Goal: Check status

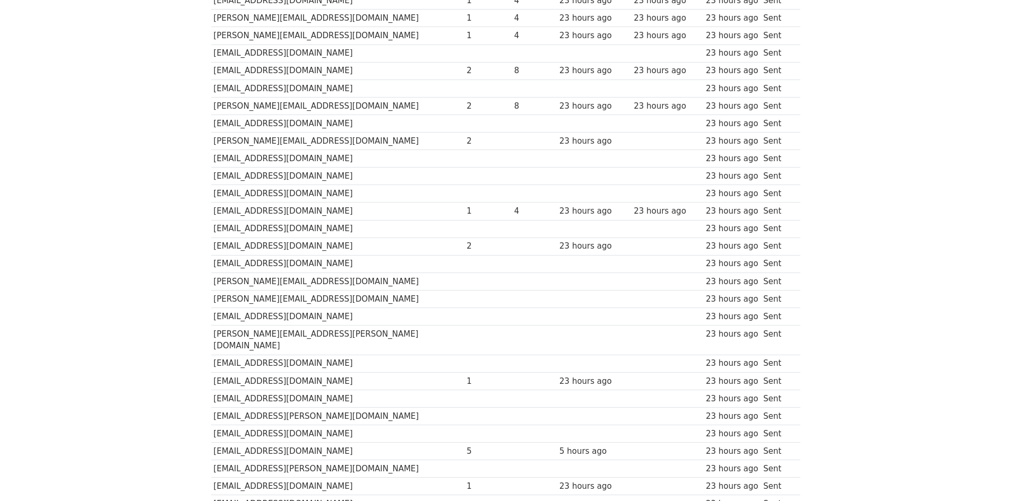
scroll to position [106, 0]
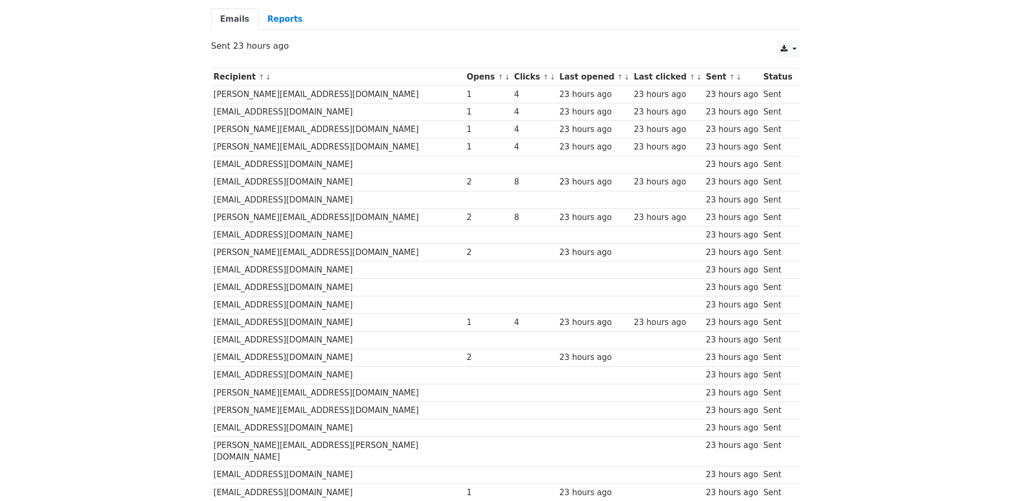
scroll to position [84, 0]
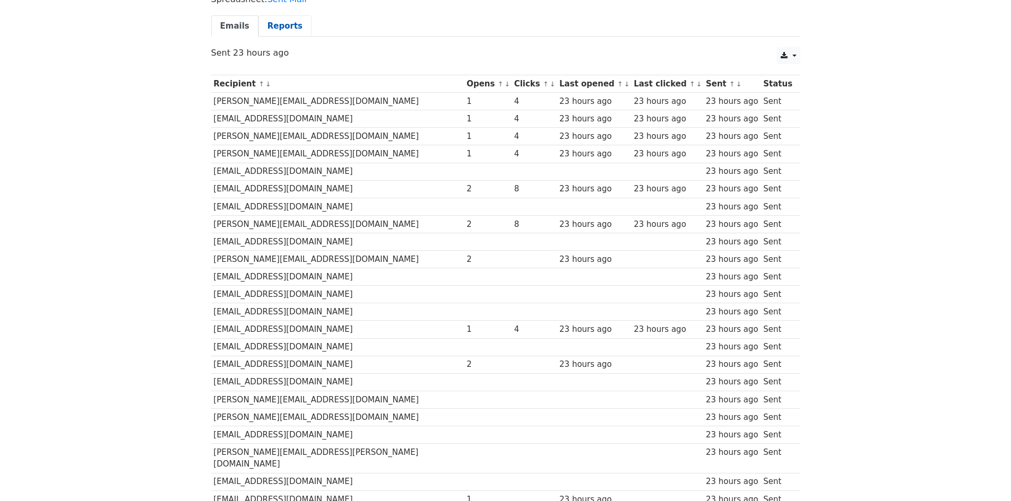
click at [274, 34] on link "Reports" at bounding box center [284, 26] width 53 height 22
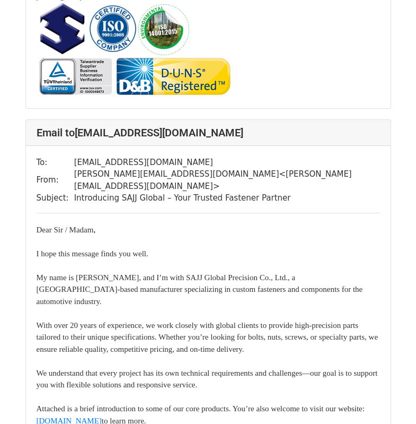
scroll to position [5995, 0]
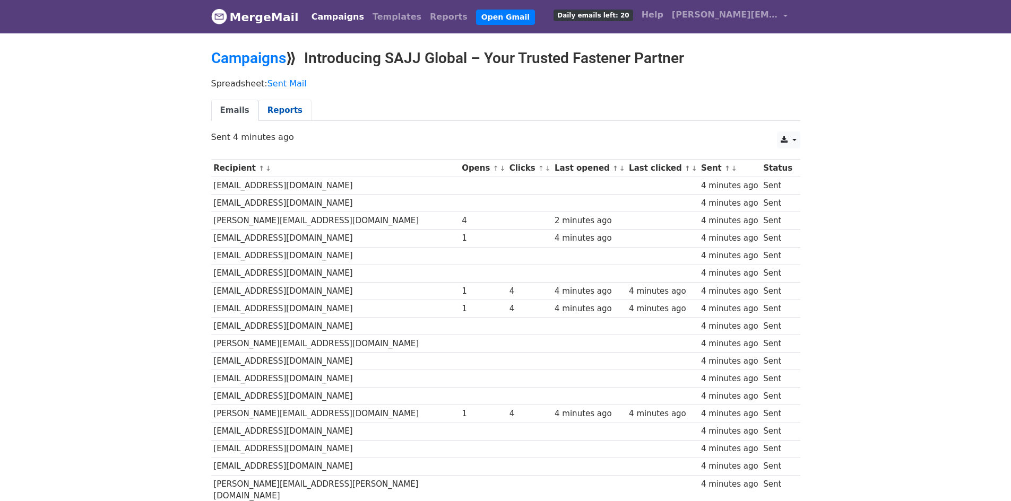
click at [273, 118] on link "Reports" at bounding box center [284, 111] width 53 height 22
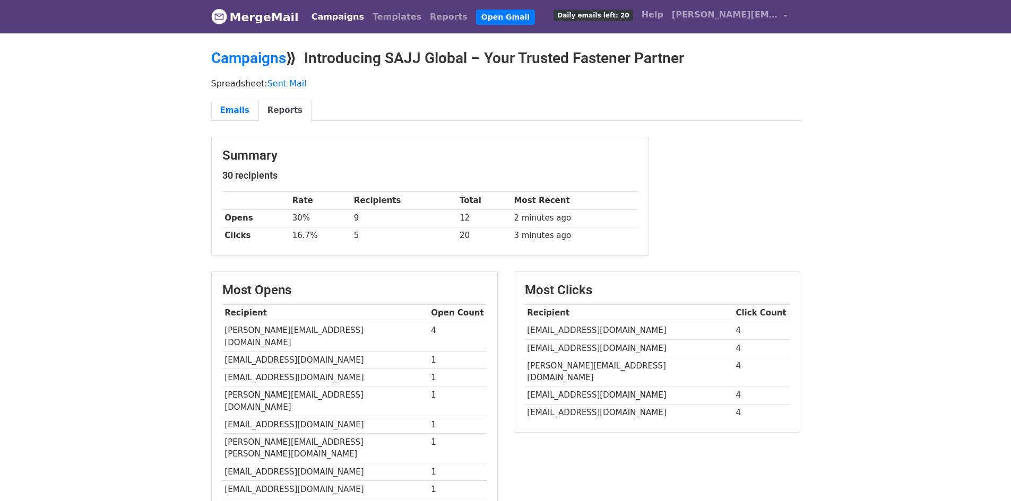
click at [225, 114] on link "Emails" at bounding box center [234, 111] width 47 height 22
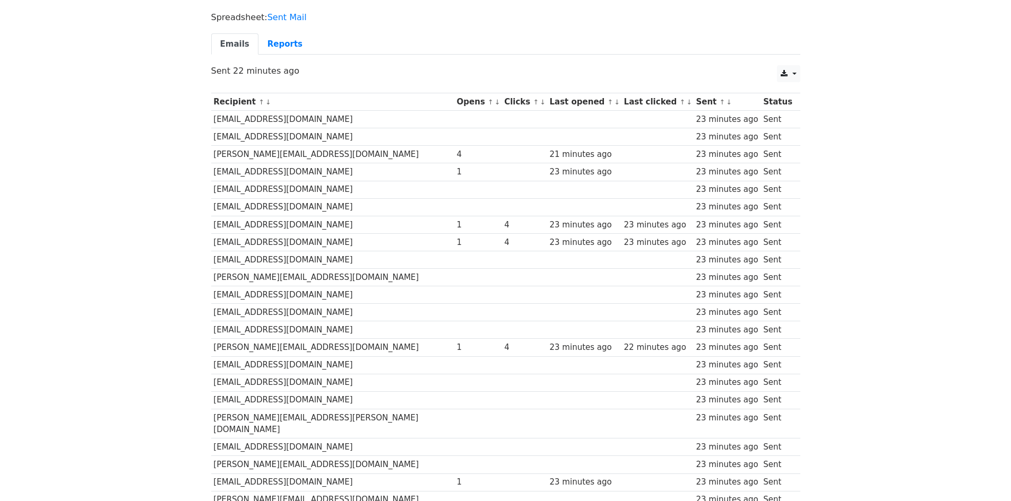
scroll to position [31, 0]
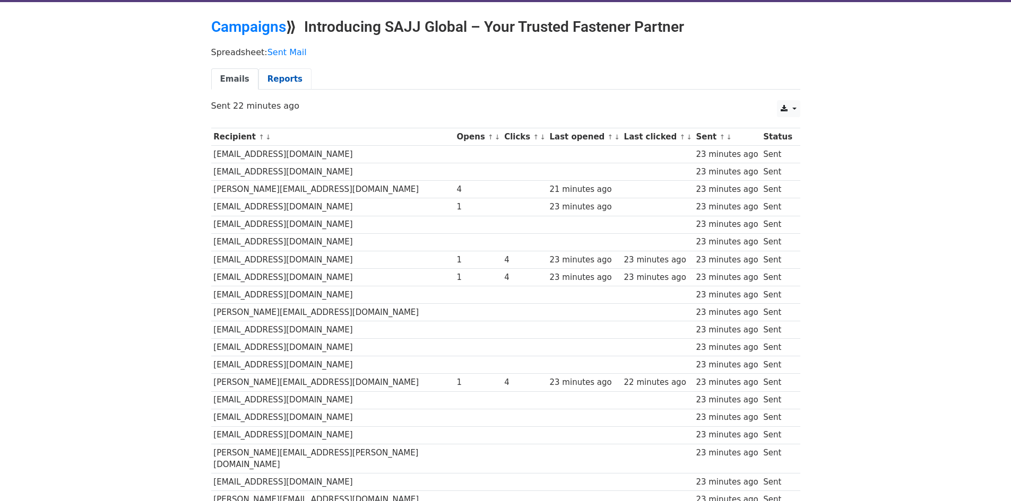
click at [267, 71] on link "Reports" at bounding box center [284, 79] width 53 height 22
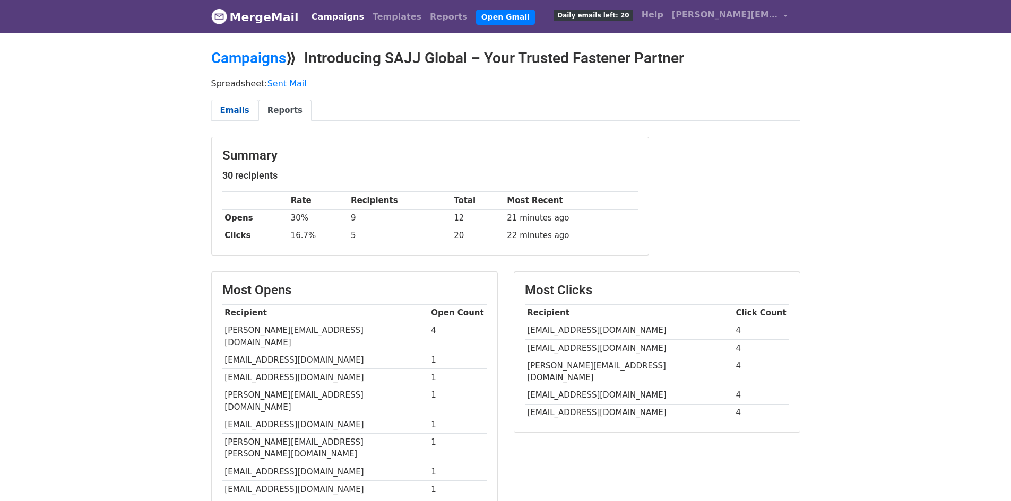
click at [237, 106] on link "Emails" at bounding box center [234, 111] width 47 height 22
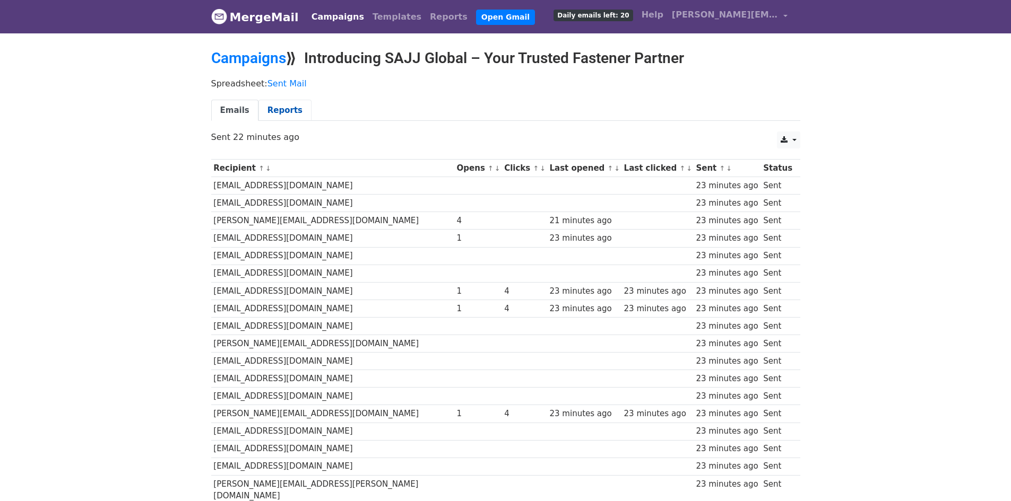
click at [285, 101] on link "Reports" at bounding box center [284, 111] width 53 height 22
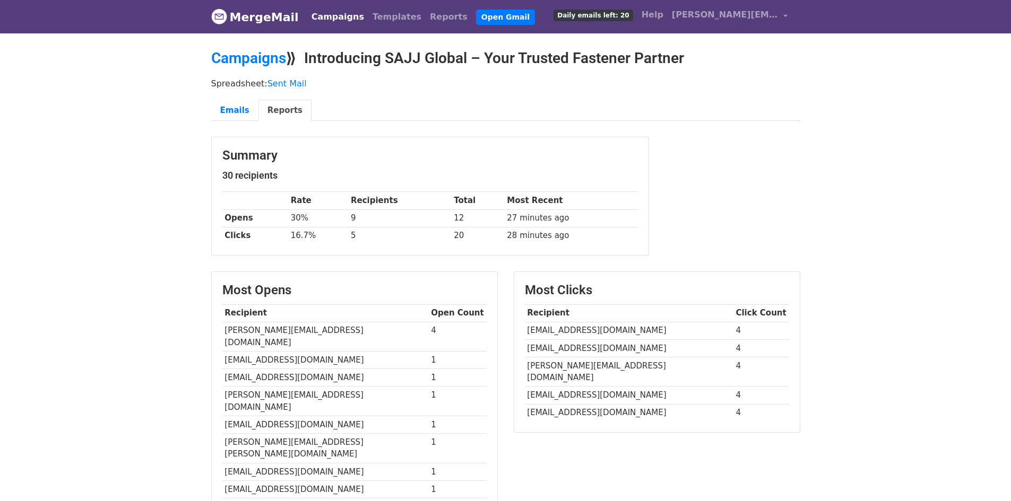
click at [230, 21] on link "MergeMail" at bounding box center [255, 17] width 88 height 22
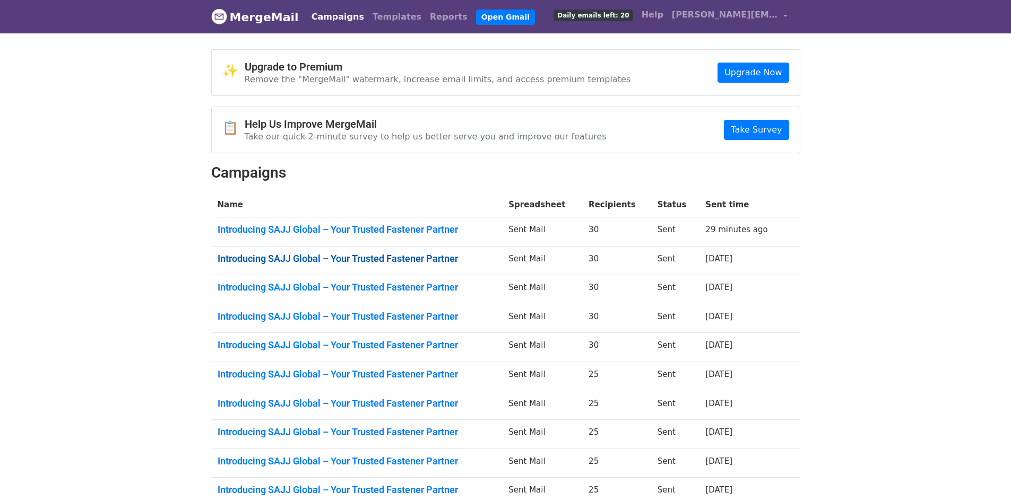
click at [355, 259] on link "Introducing SAJJ Global – Your Trusted Fastener Partner" at bounding box center [357, 259] width 279 height 12
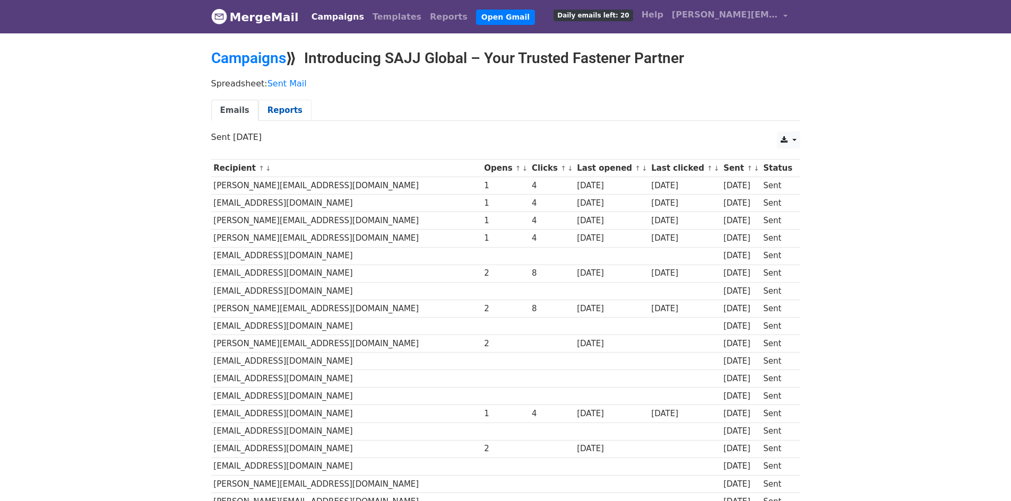
click at [284, 113] on link "Reports" at bounding box center [284, 111] width 53 height 22
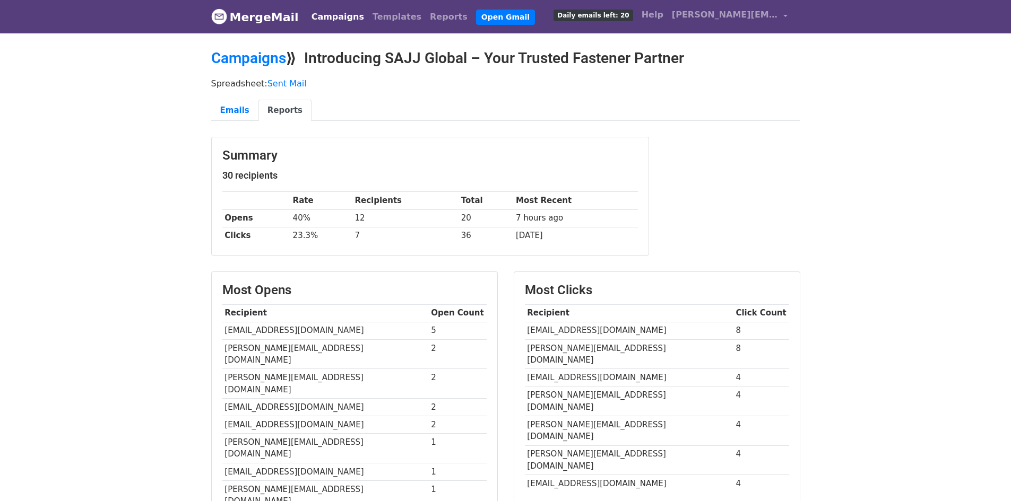
click at [244, 25] on link "MergeMail" at bounding box center [255, 17] width 88 height 22
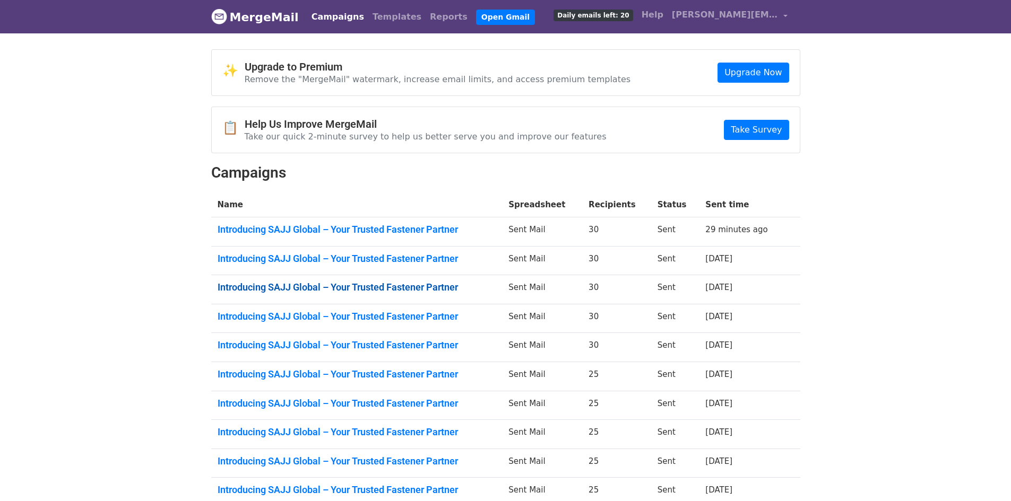
click at [313, 288] on link "Introducing SAJJ Global – Your Trusted Fastener Partner" at bounding box center [357, 288] width 279 height 12
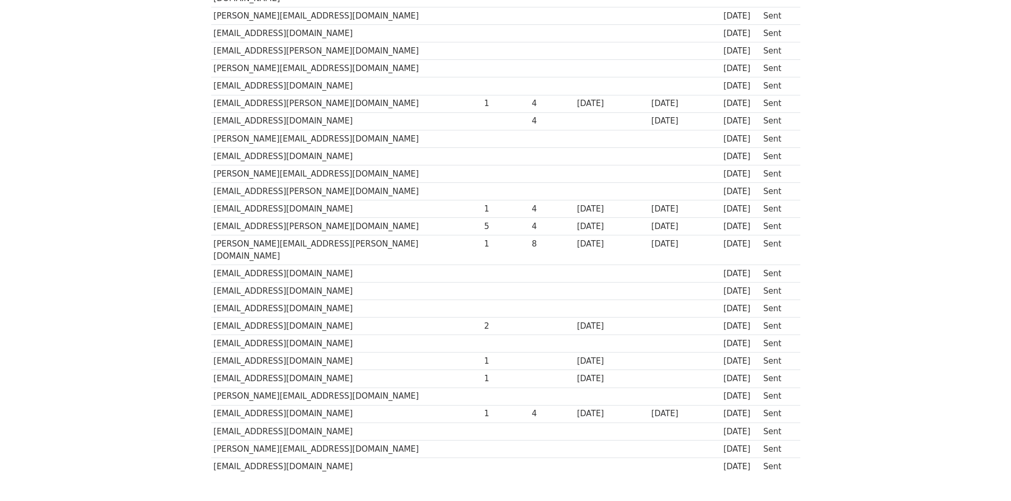
scroll to position [265, 0]
